Goal: Task Accomplishment & Management: Manage account settings

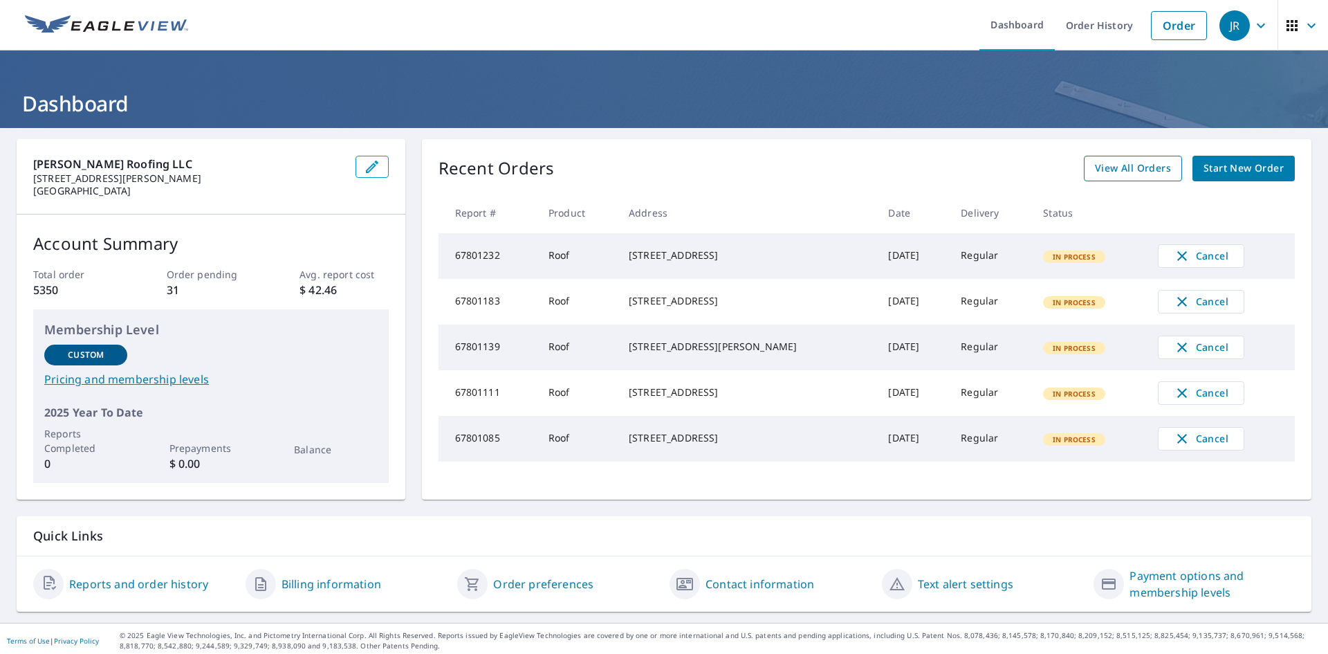
click at [1103, 172] on span "View All Orders" at bounding box center [1133, 168] width 76 height 17
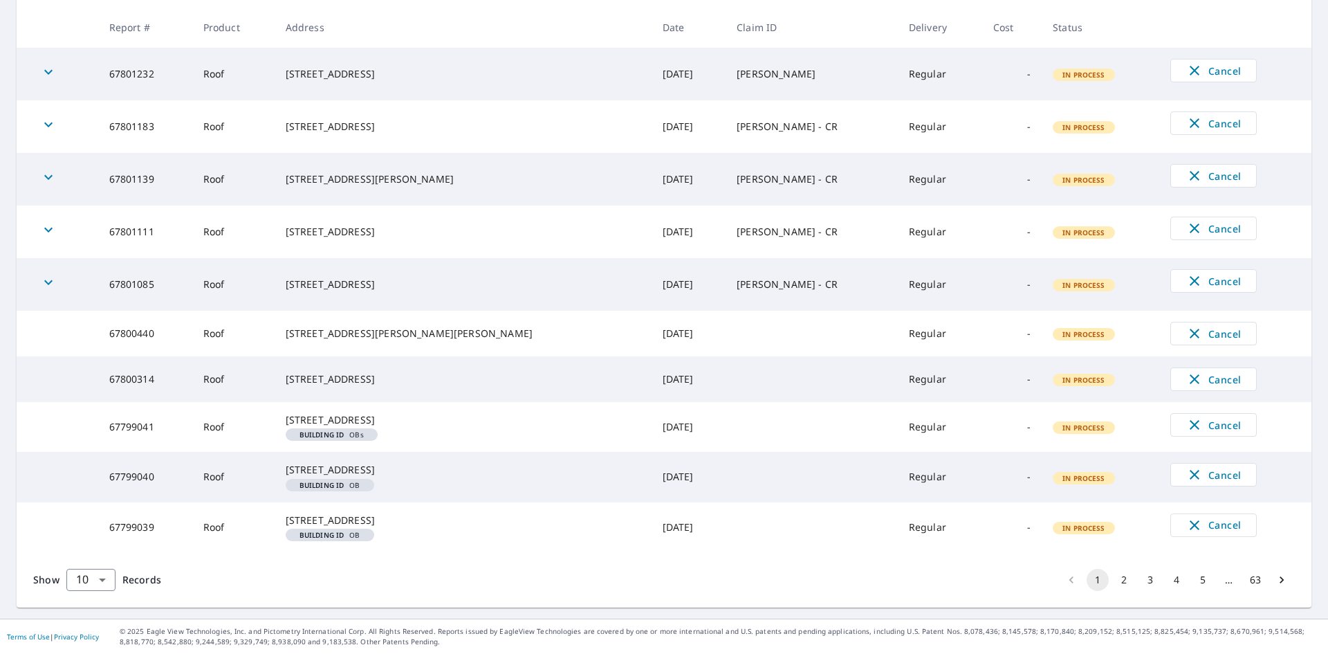
scroll to position [308, 0]
click at [97, 587] on body "[PERSON_NAME] Dashboard Order History Order JR Dashboard / Order History Order …" at bounding box center [664, 327] width 1328 height 654
click at [86, 618] on li "100" at bounding box center [90, 624] width 49 height 25
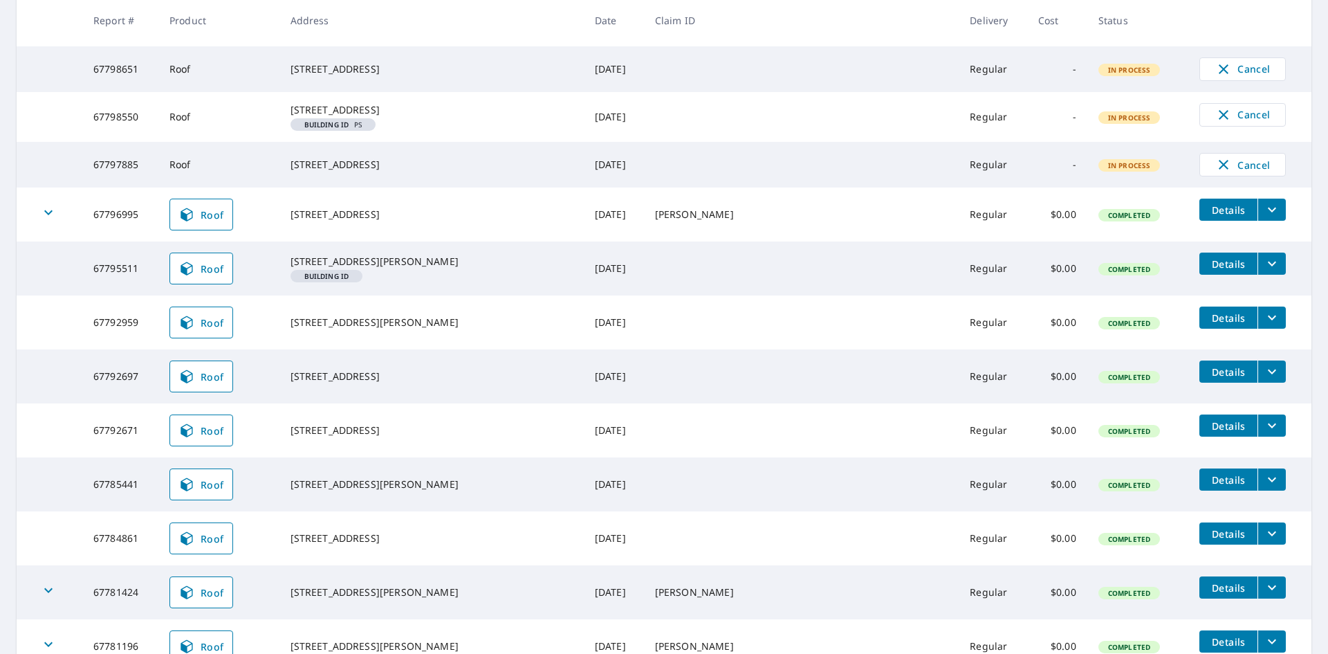
scroll to position [968, 0]
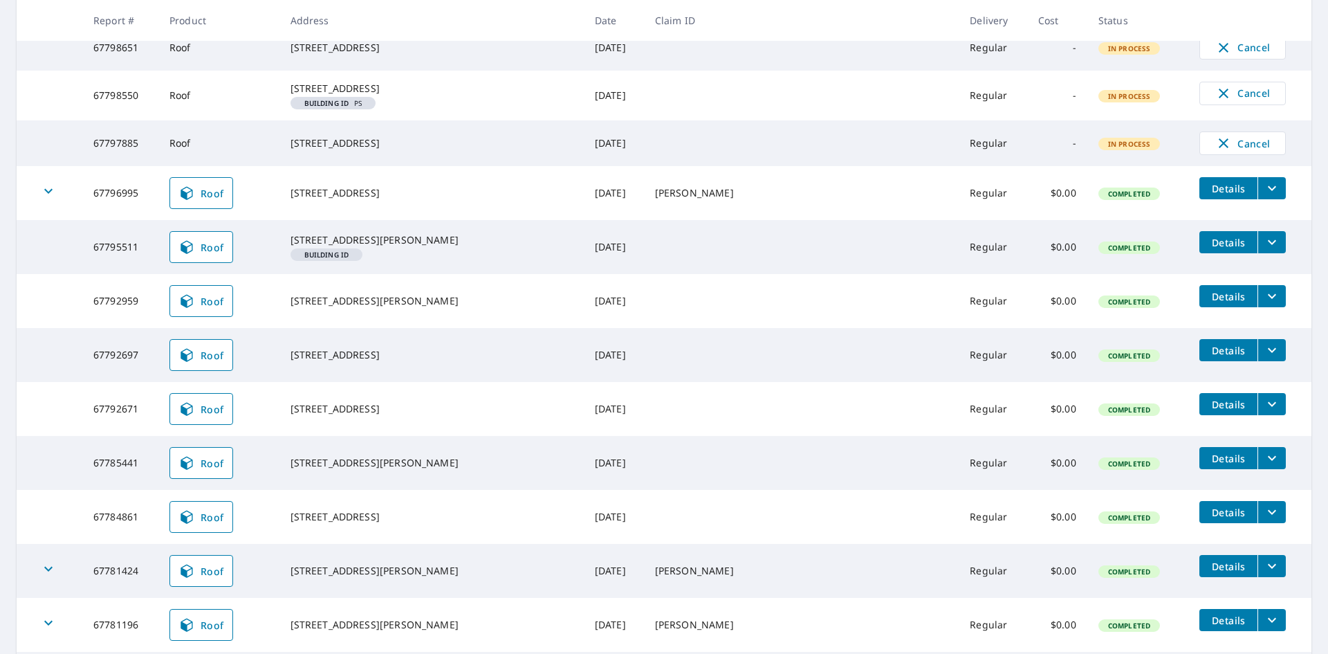
click at [1264, 304] on icon "filesDropdownBtn-67792959" at bounding box center [1272, 296] width 17 height 17
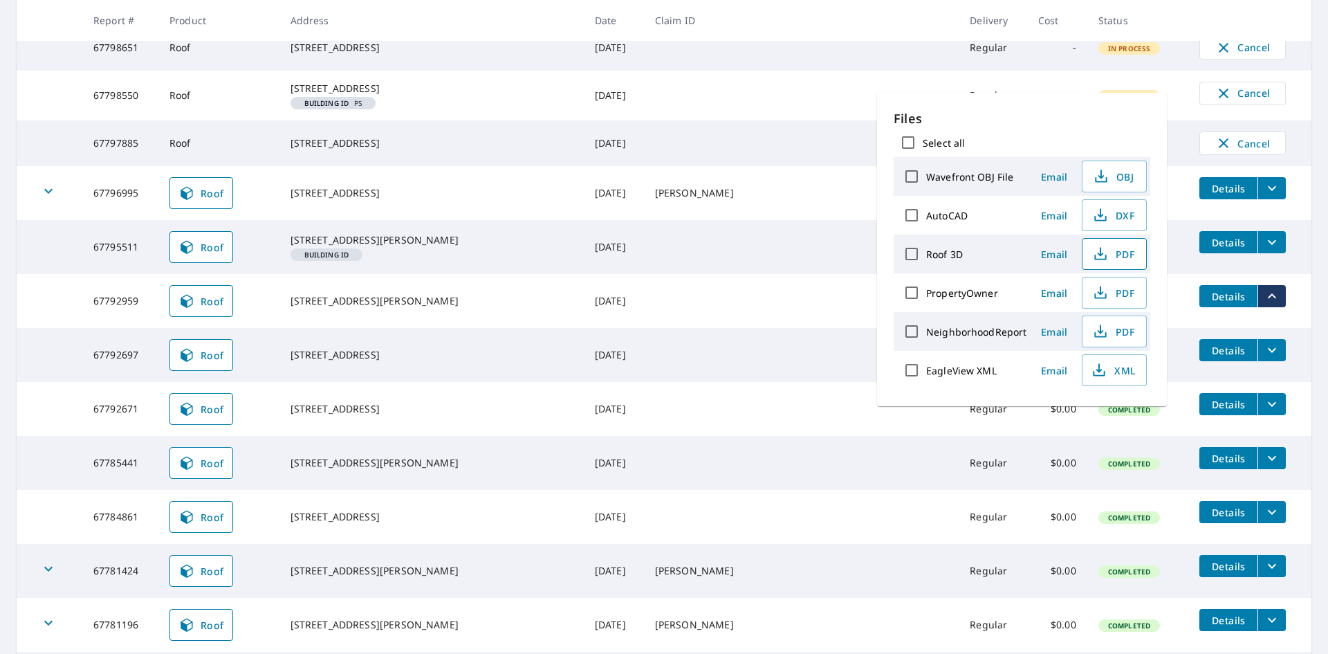
click at [1111, 260] on span "PDF" at bounding box center [1113, 254] width 44 height 17
